Goal: Register for event/course

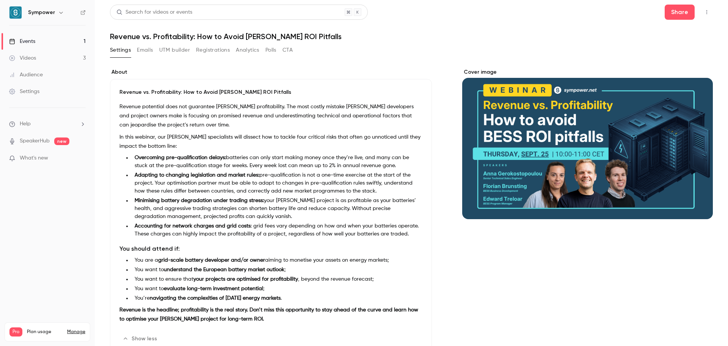
click at [57, 38] on link "Events 1" at bounding box center [47, 41] width 95 height 17
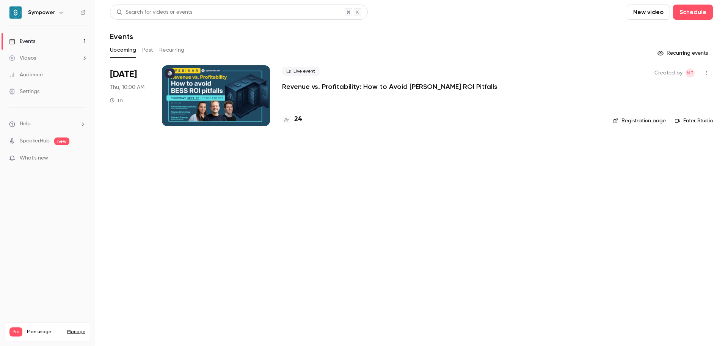
click at [325, 87] on p "Revenue vs. Profitability: How to Avoid [PERSON_NAME] ROI Pitfalls" at bounding box center [389, 86] width 215 height 9
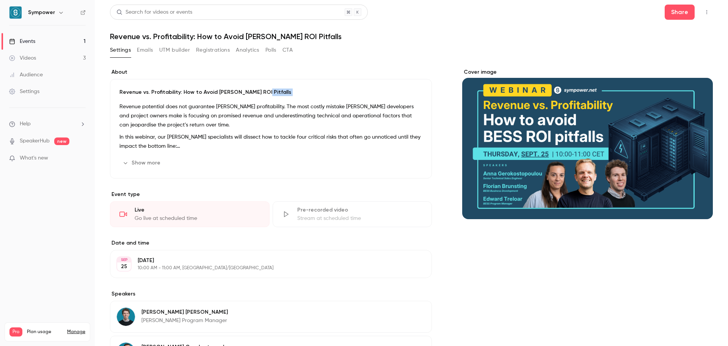
click at [325, 87] on div "Revenue vs. Profitability: How to Avoid [PERSON_NAME] ROI Pitfalls Revenue pote…" at bounding box center [271, 128] width 322 height 99
